Goal: Information Seeking & Learning: Find specific page/section

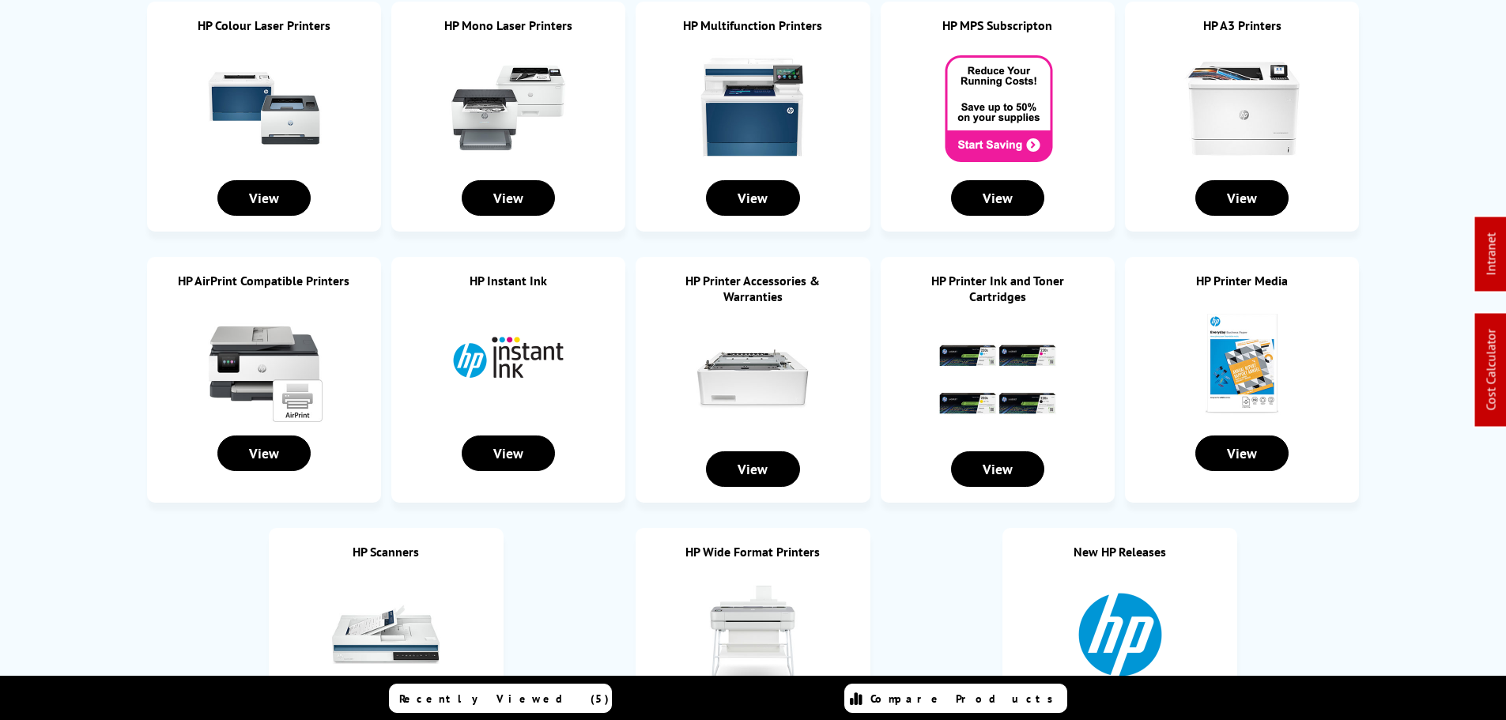
scroll to position [316, 0]
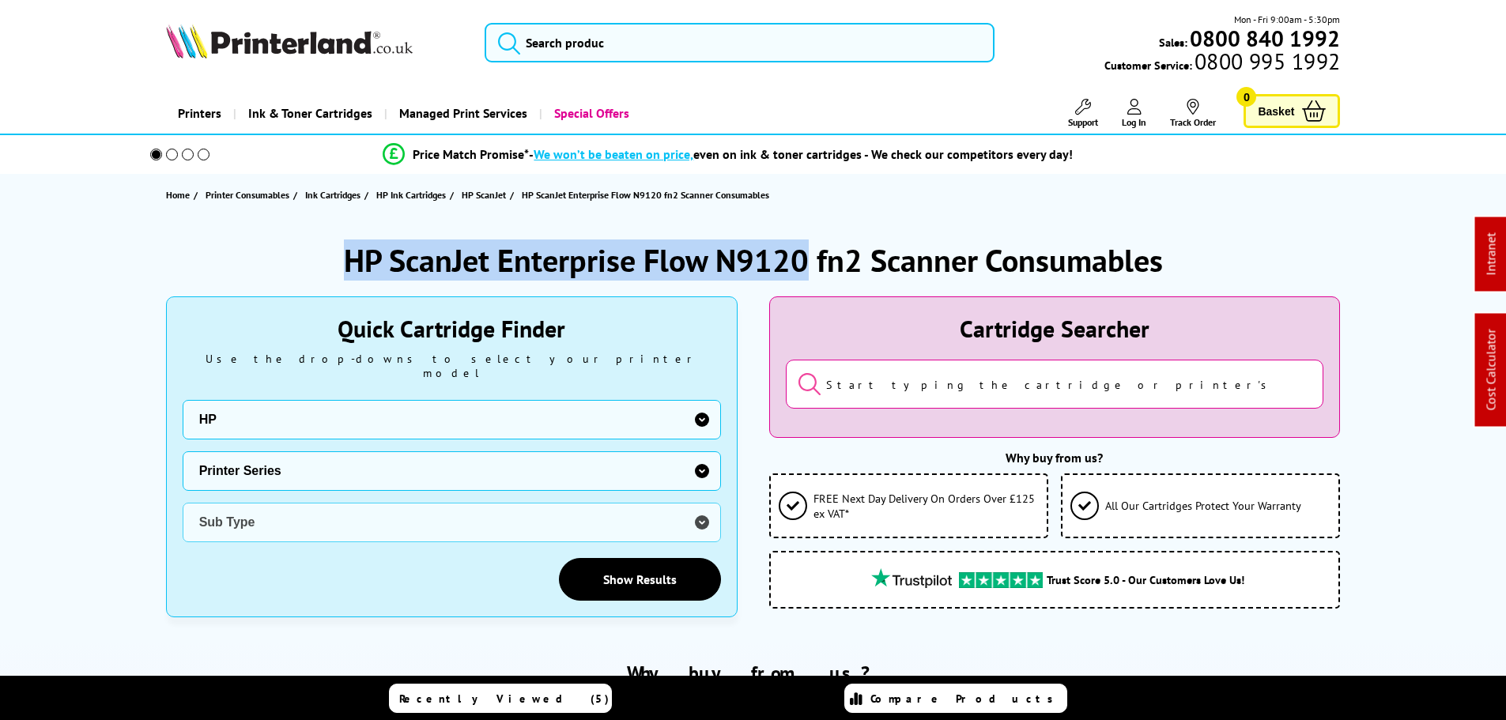
drag, startPoint x: 802, startPoint y: 257, endPoint x: 311, endPoint y: 261, distance: 490.9
click at [311, 261] on div "HP ScanJet Enterprise Flow N9120 fn2 Scanner Consumables" at bounding box center [753, 260] width 1175 height 41
copy h1 "HP ScanJet Enterprise Flow N9120"
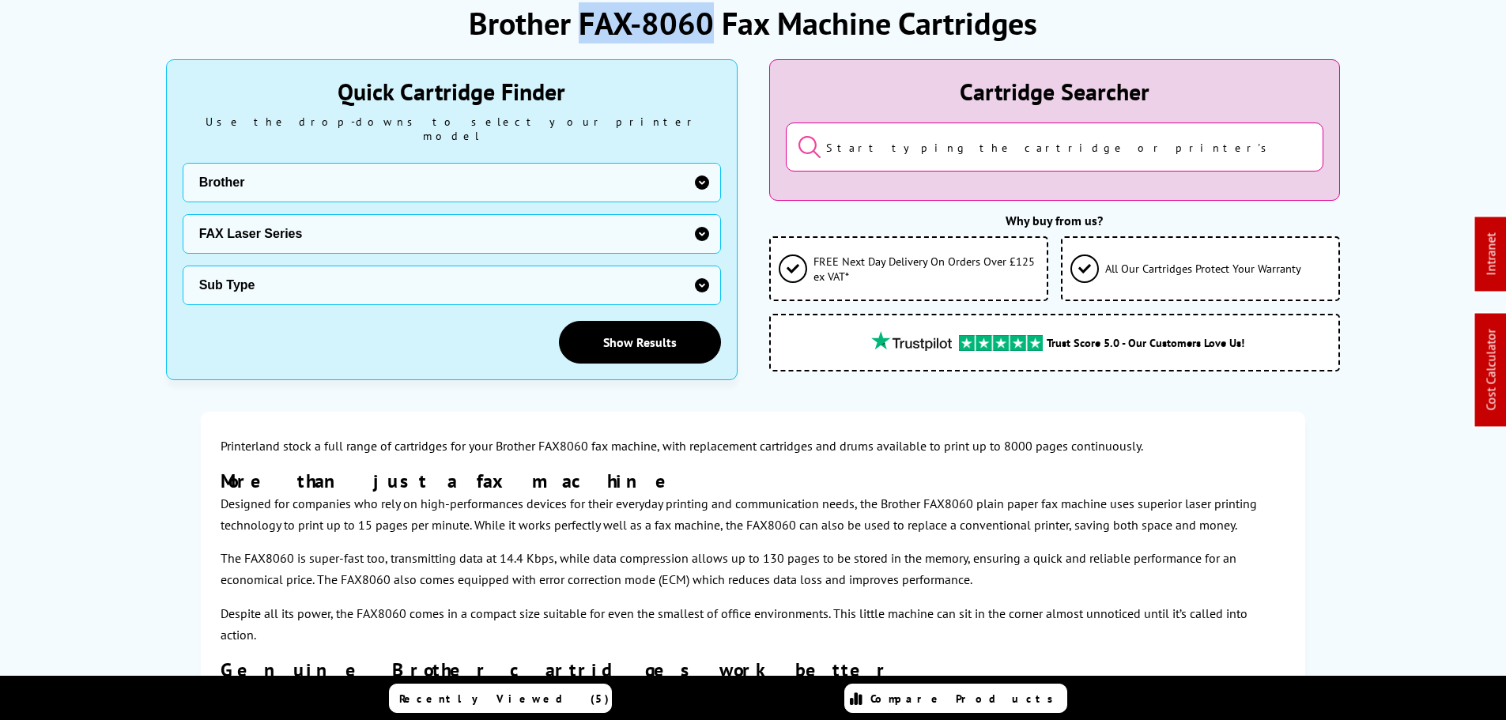
drag, startPoint x: 710, startPoint y: 18, endPoint x: 580, endPoint y: 20, distance: 129.6
click at [580, 20] on h1 "Brother FAX-8060 Fax Machine Cartridges" at bounding box center [753, 22] width 568 height 41
copy h1 "FAX-8060"
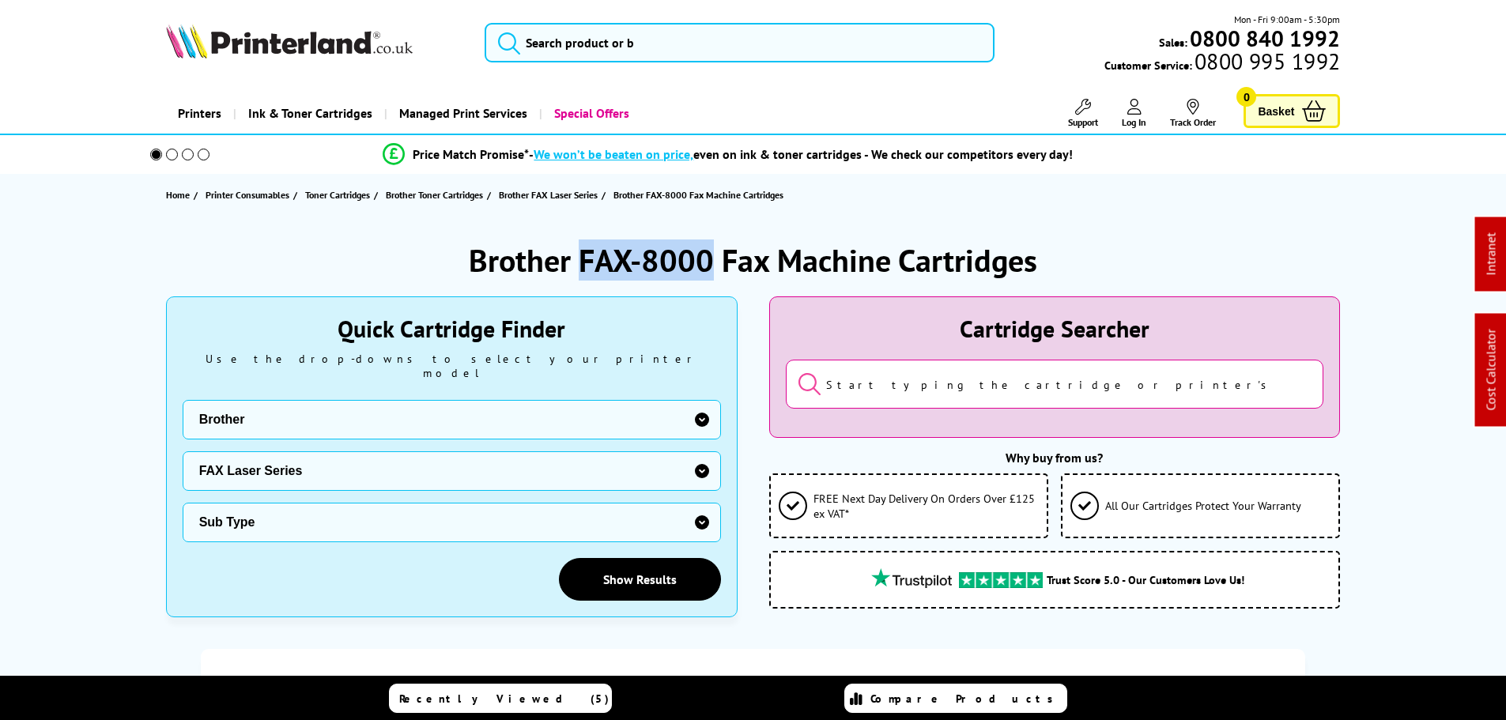
drag, startPoint x: 712, startPoint y: 257, endPoint x: 580, endPoint y: 259, distance: 132.0
click at [580, 259] on h1 "Brother FAX-8000 Fax Machine Cartridges" at bounding box center [753, 260] width 568 height 41
copy h1 "FAX-8000"
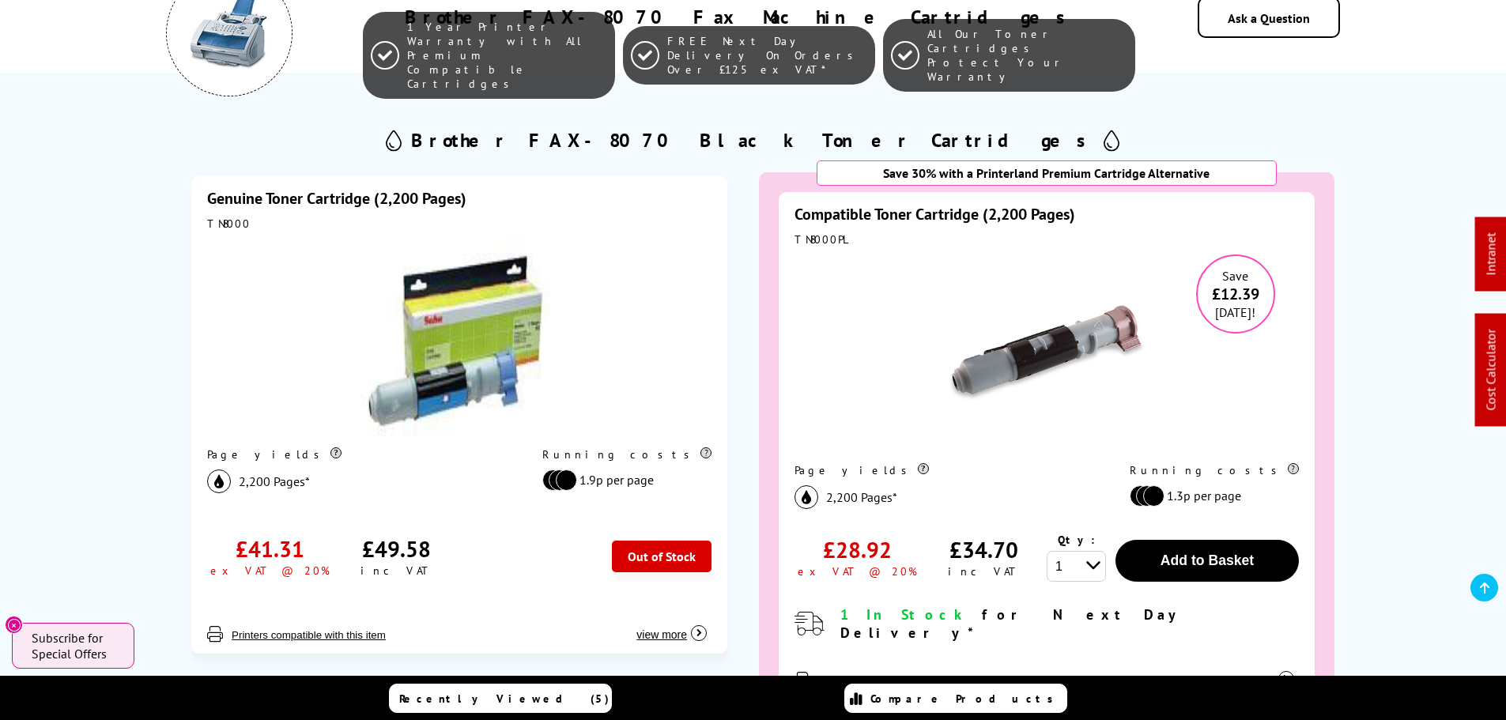
scroll to position [158, 0]
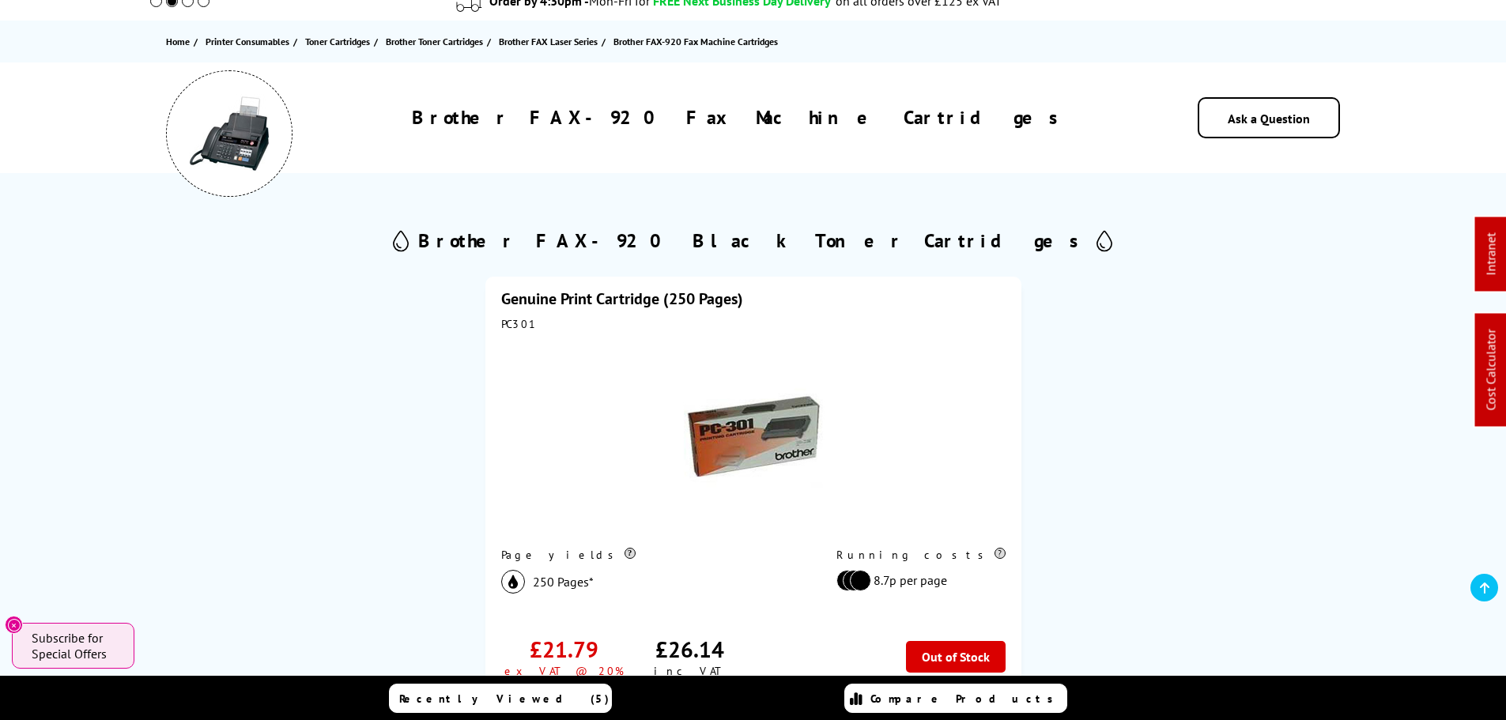
scroll to position [158, 0]
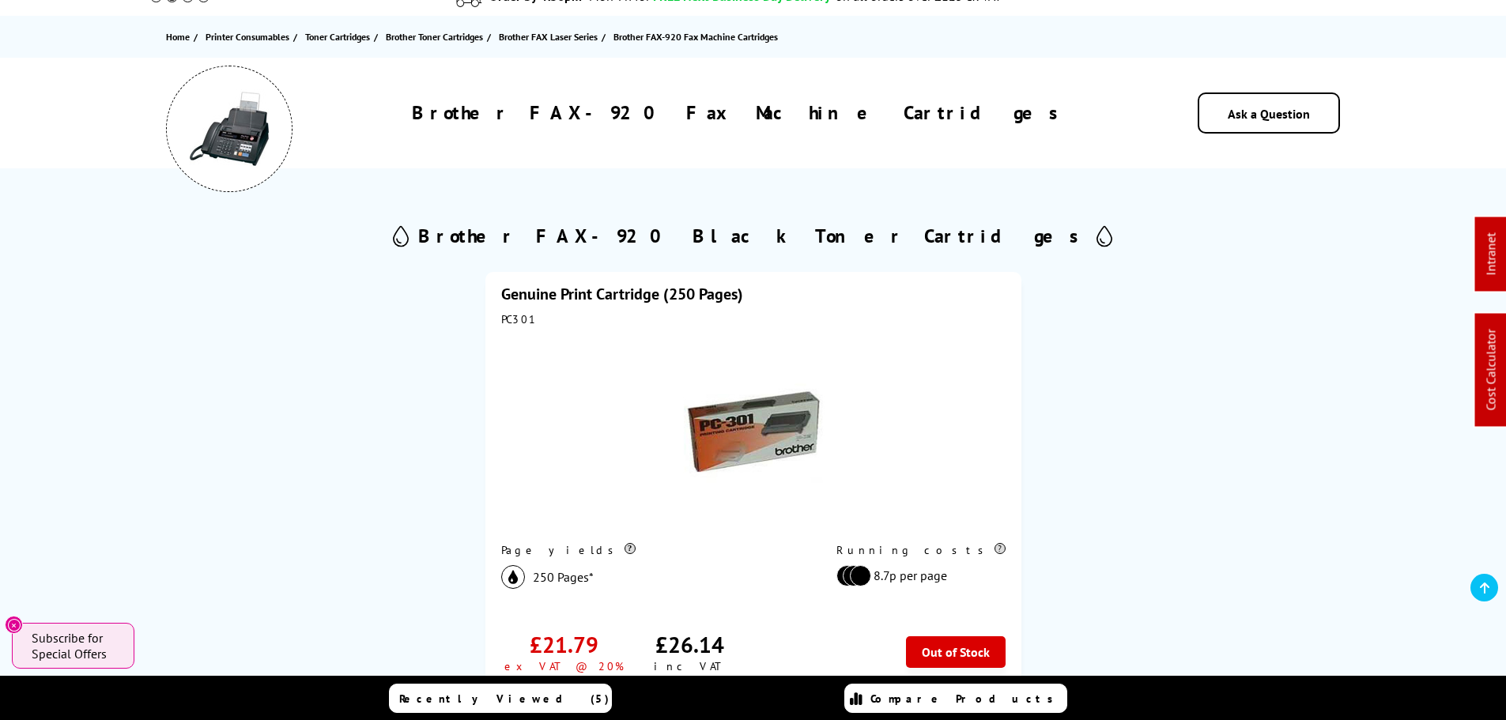
click at [654, 297] on link "Genuine Print Cartridge (250 Pages)" at bounding box center [622, 294] width 242 height 21
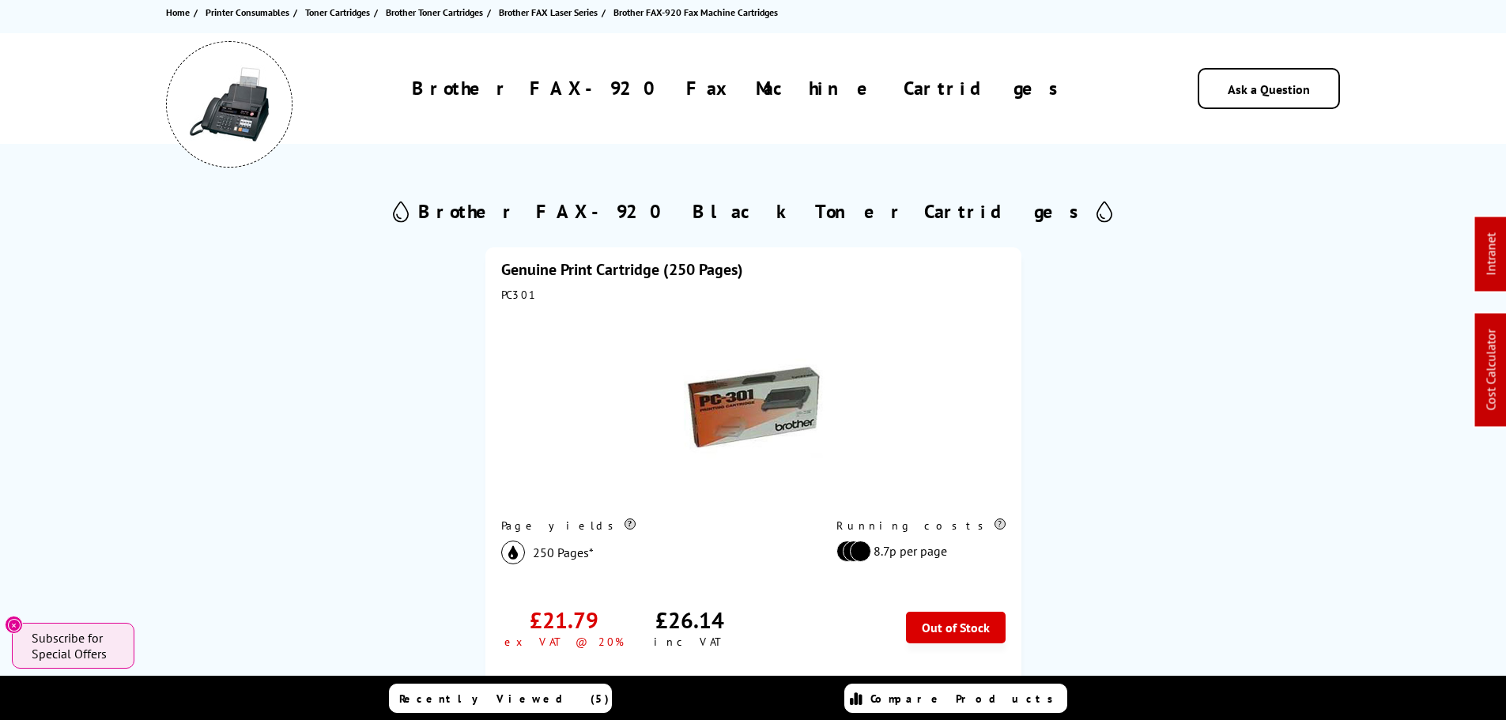
scroll to position [0, 0]
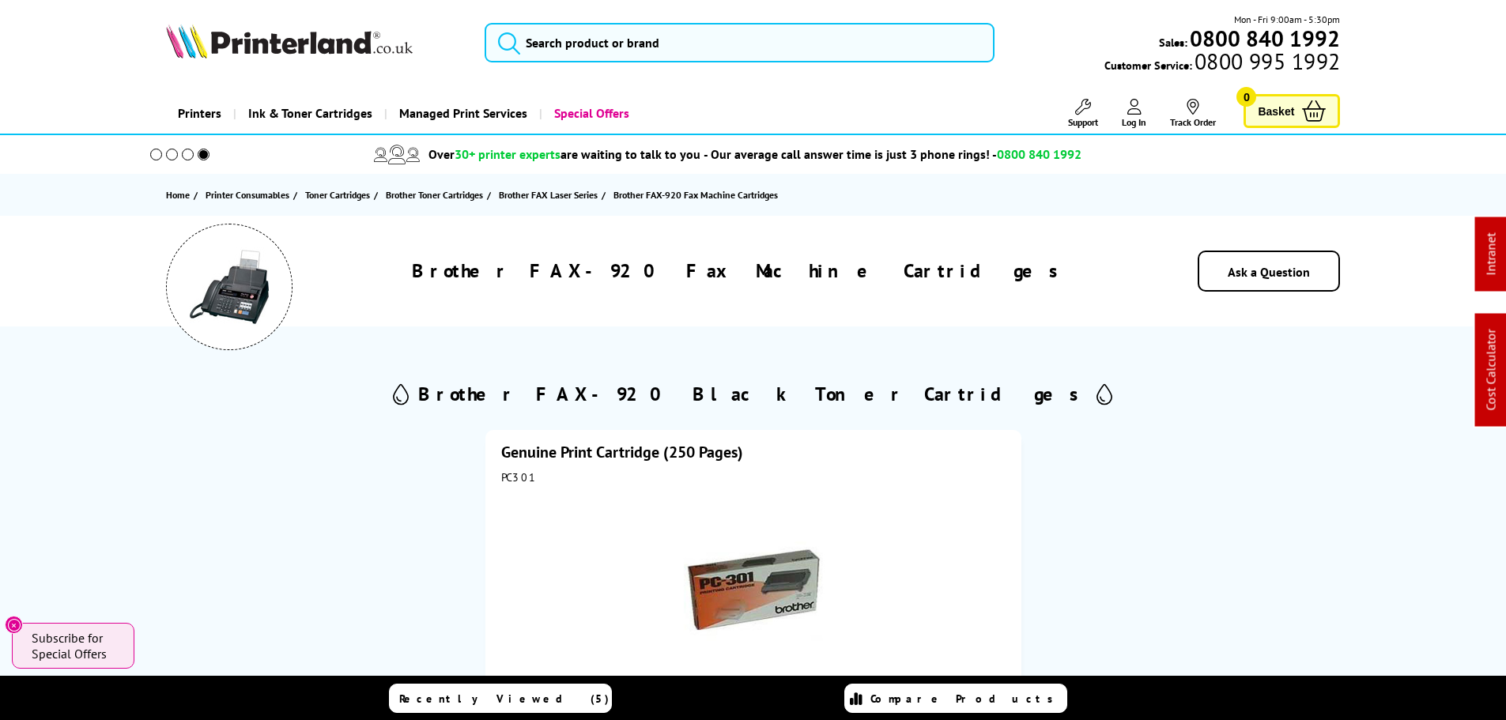
click at [510, 480] on div "PC301" at bounding box center [753, 477] width 504 height 14
copy div "PC301"
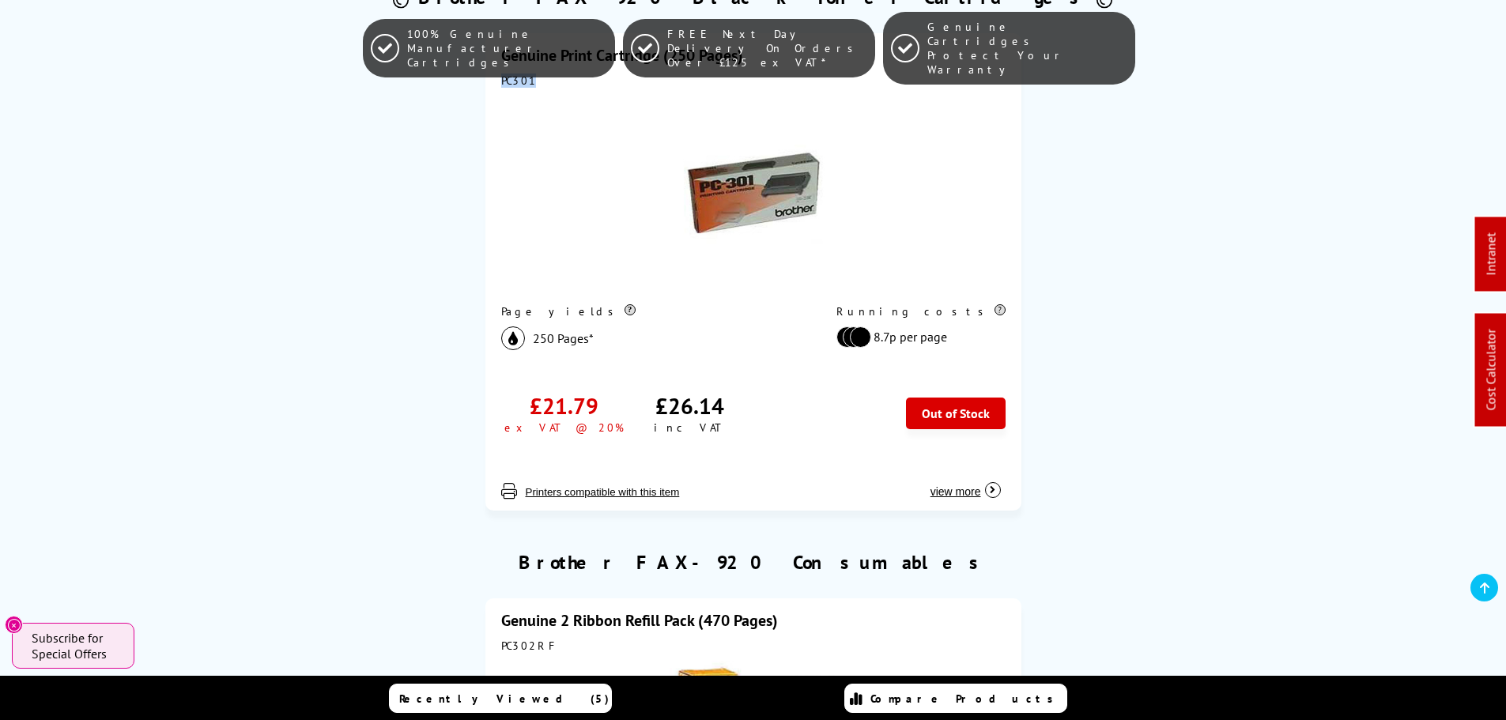
scroll to position [474, 0]
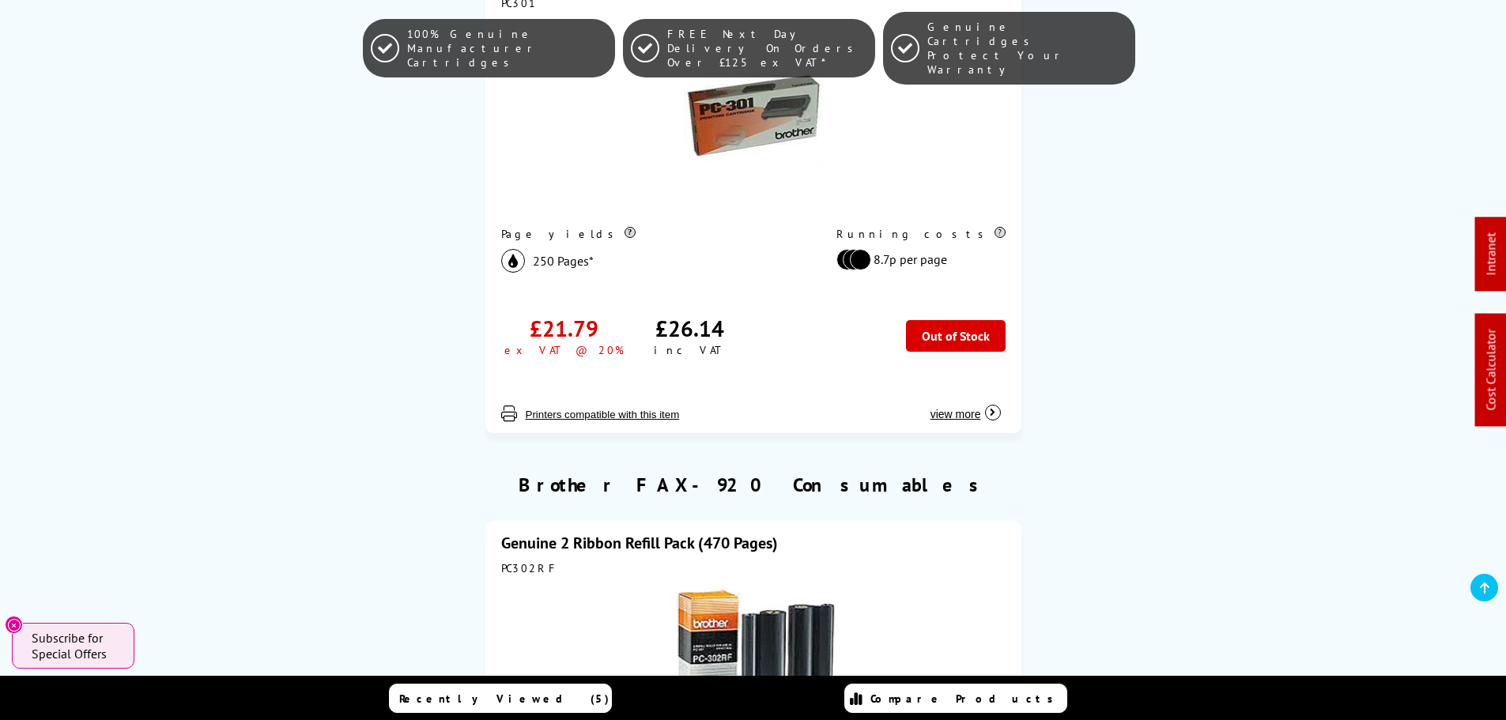
click at [517, 565] on div "PC302RF" at bounding box center [753, 568] width 504 height 14
copy div "PC302RF"
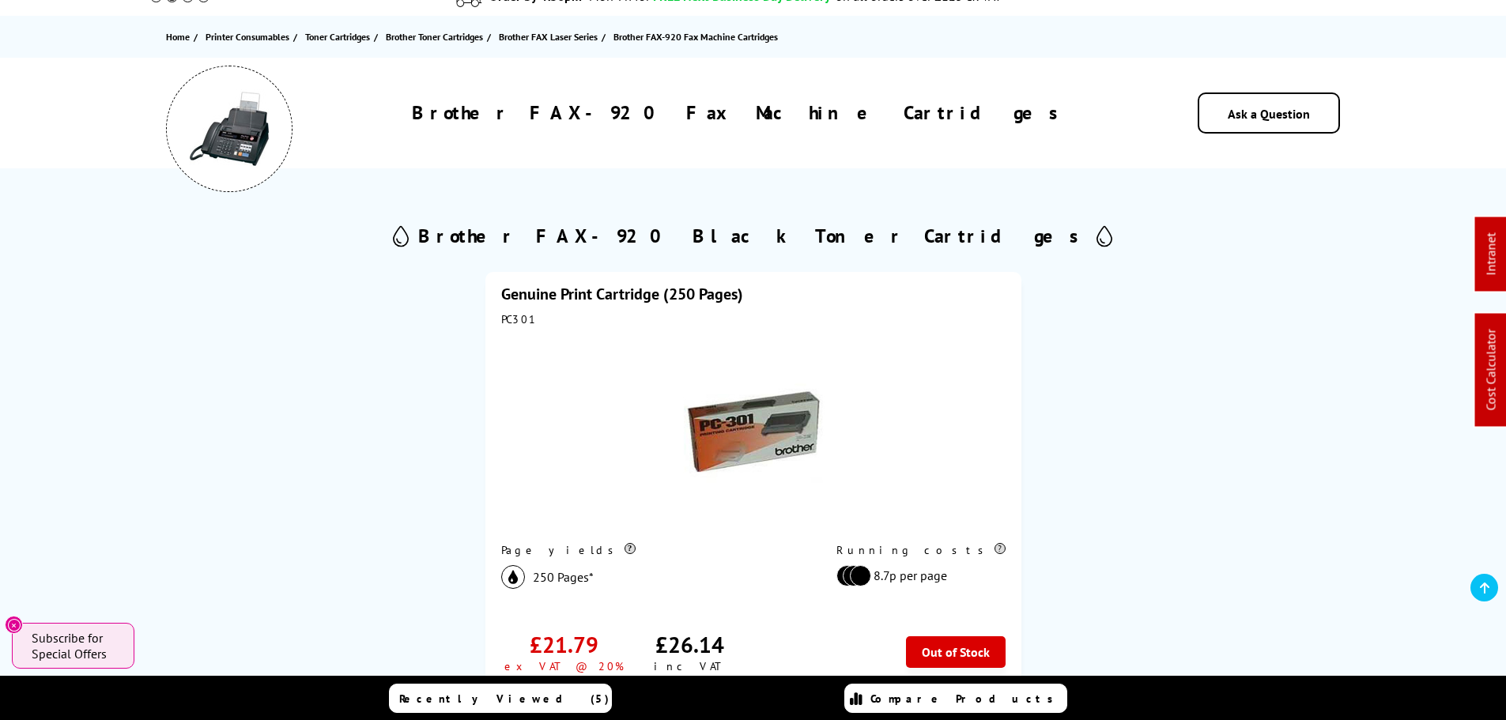
click at [649, 293] on link "Genuine Print Cartridge (250 Pages)" at bounding box center [622, 294] width 242 height 21
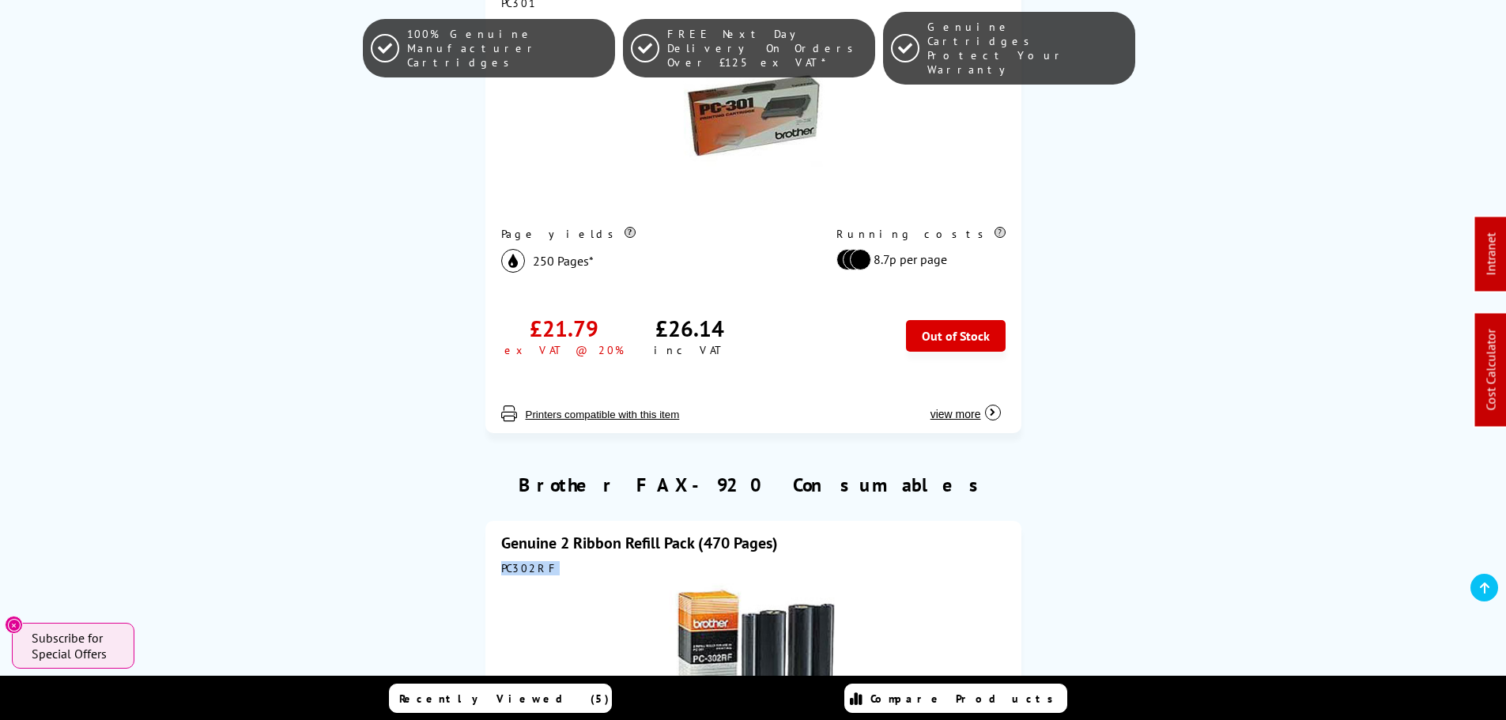
drag, startPoint x: 621, startPoint y: 549, endPoint x: 624, endPoint y: 569, distance: 20.0
click at [746, 544] on link "Genuine 2 Ribbon Refill Pack (470 Pages)" at bounding box center [639, 543] width 277 height 21
click at [1300, 371] on div "Genuine Print Cartridge (250 Pages) PC301 Page yields 250 Pages*" at bounding box center [753, 196] width 1175 height 521
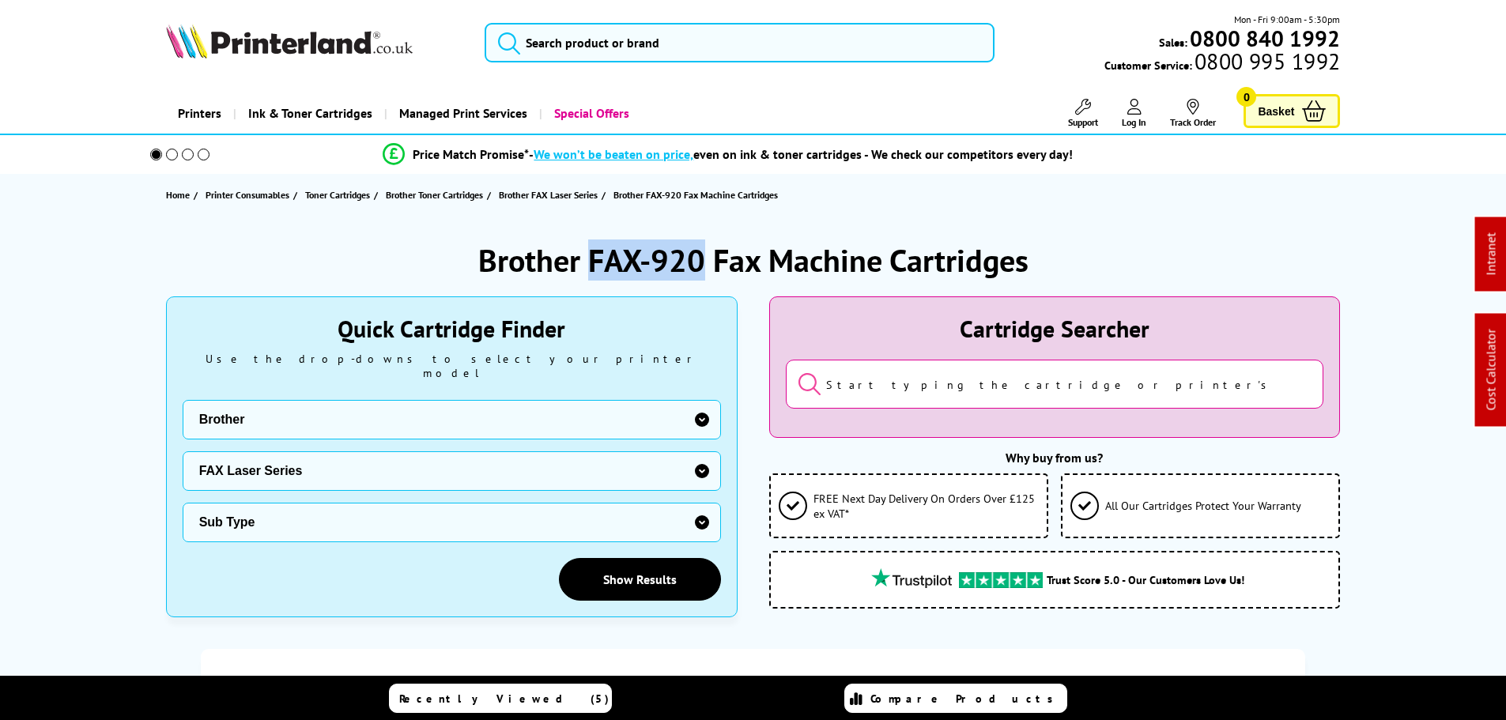
drag, startPoint x: 704, startPoint y: 252, endPoint x: 594, endPoint y: 256, distance: 109.9
click at [594, 256] on h1 "Brother FAX-920 Fax Machine Cartridges" at bounding box center [753, 260] width 550 height 41
copy h1 "FAX-920"
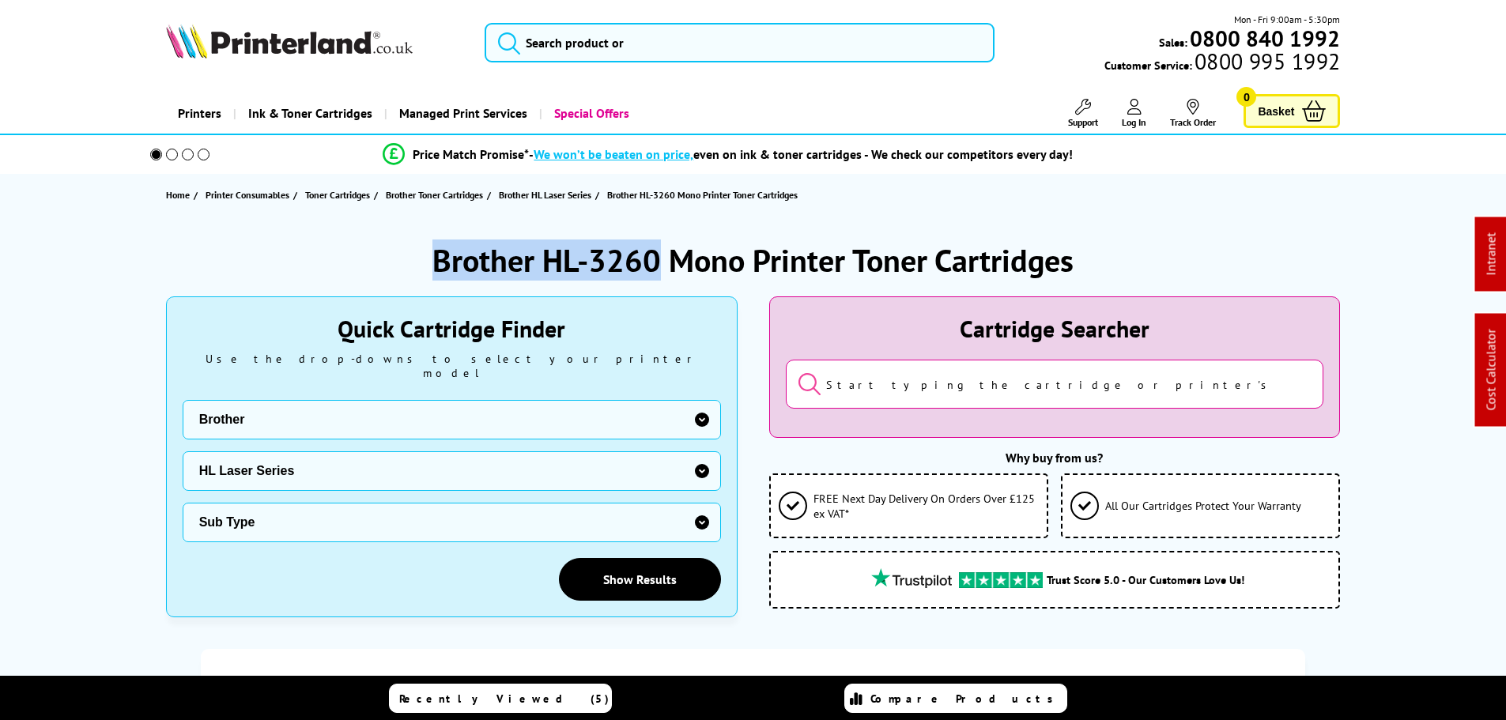
drag, startPoint x: 661, startPoint y: 258, endPoint x: 357, endPoint y: 240, distance: 304.1
click at [387, 262] on div "Brother HL-3260 Mono Printer Toner Cartridges" at bounding box center [753, 260] width 1175 height 41
copy h1 "Brother HL-3260"
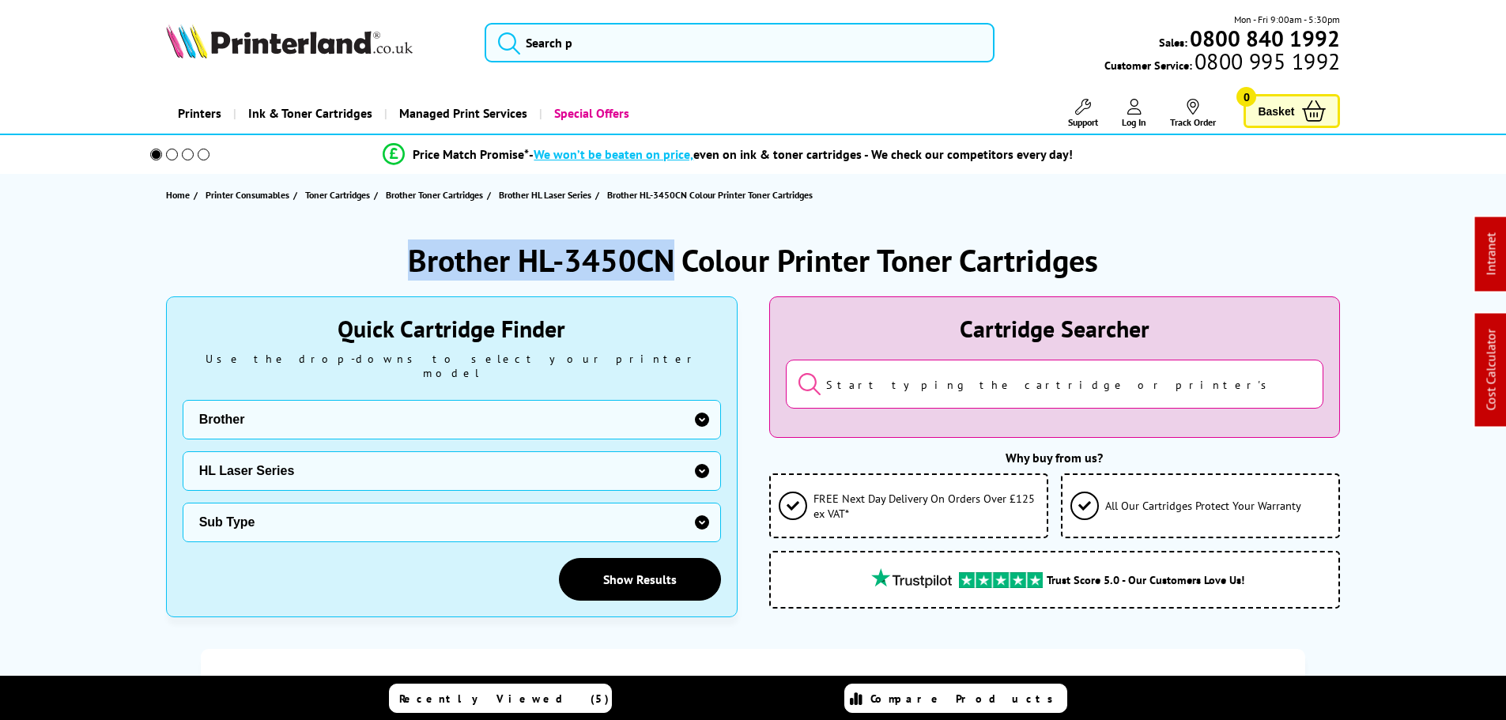
drag, startPoint x: 466, startPoint y: 262, endPoint x: 366, endPoint y: 265, distance: 100.4
click at [366, 265] on div "Brother HL-3450CN Colour Printer Toner Cartridges" at bounding box center [753, 260] width 1175 height 41
copy h1 "Brother HL-3450CN"
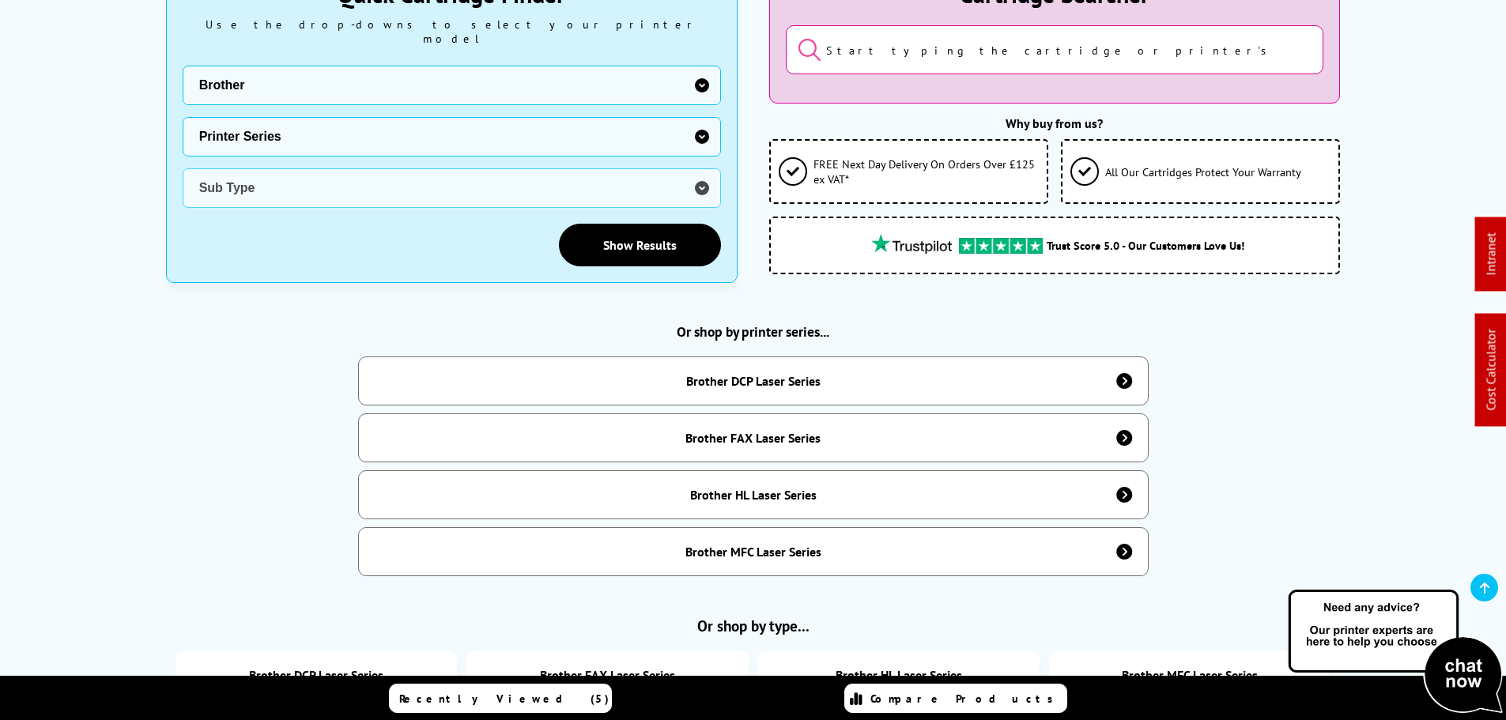
scroll to position [316, 0]
